Goal: Find specific page/section: Find specific page/section

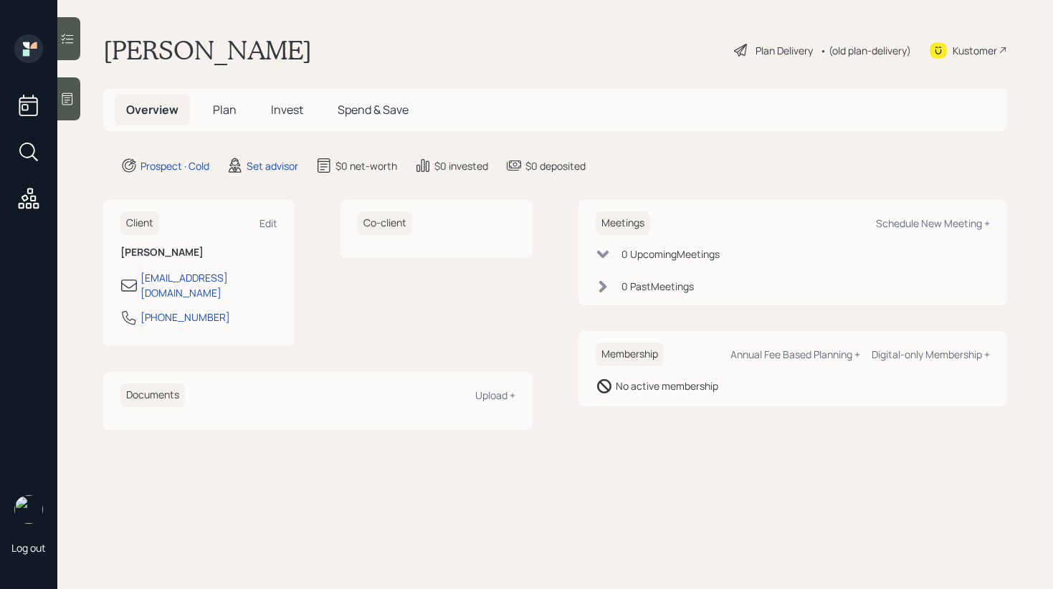
click at [288, 111] on span "Invest" at bounding box center [287, 110] width 32 height 16
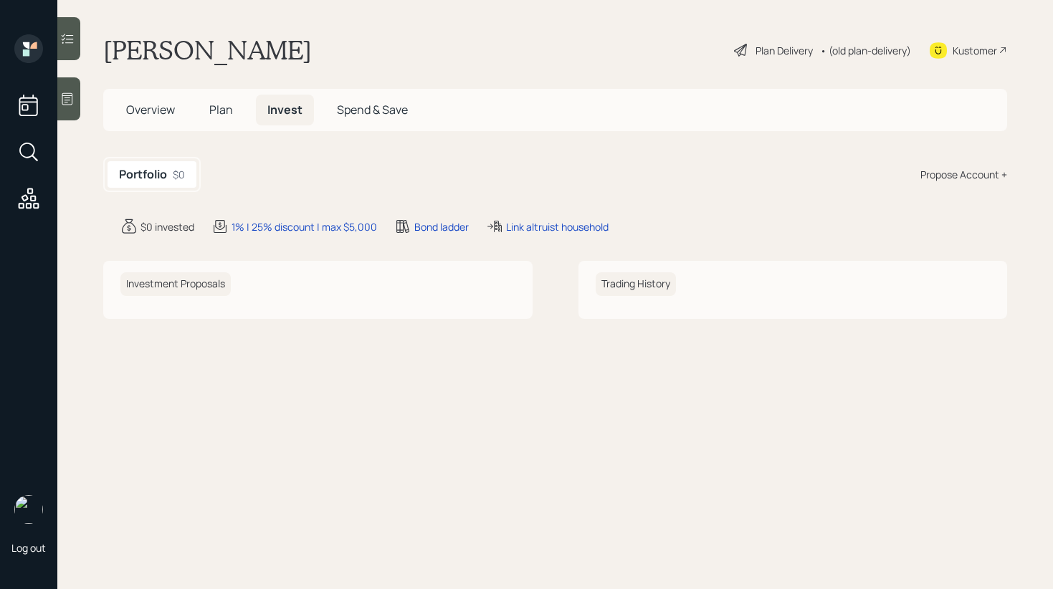
click at [164, 116] on span "Overview" at bounding box center [150, 110] width 49 height 16
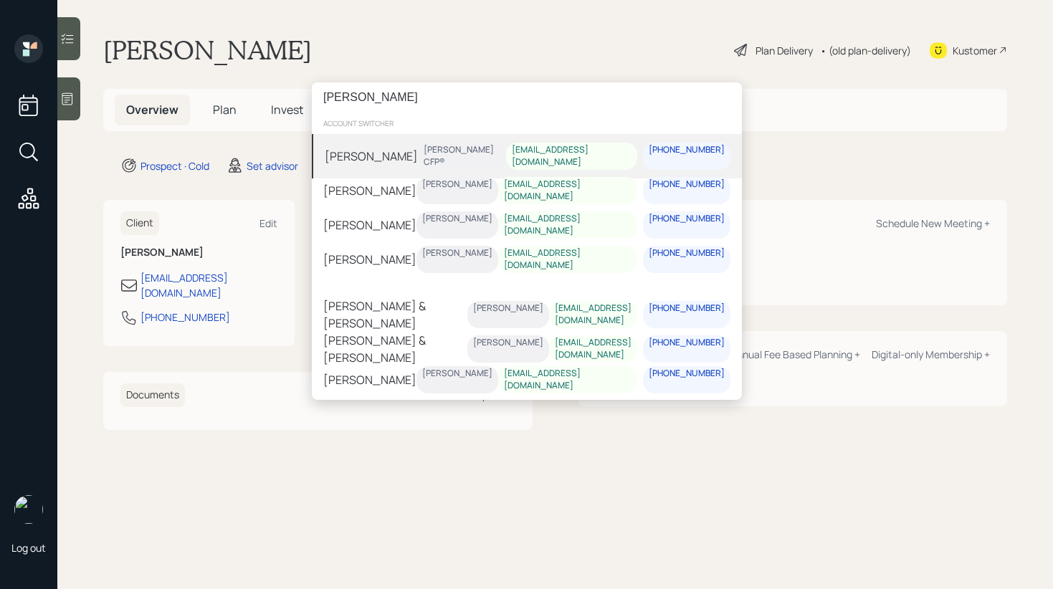
type input "[PERSON_NAME]"
